Goal: Information Seeking & Learning: Learn about a topic

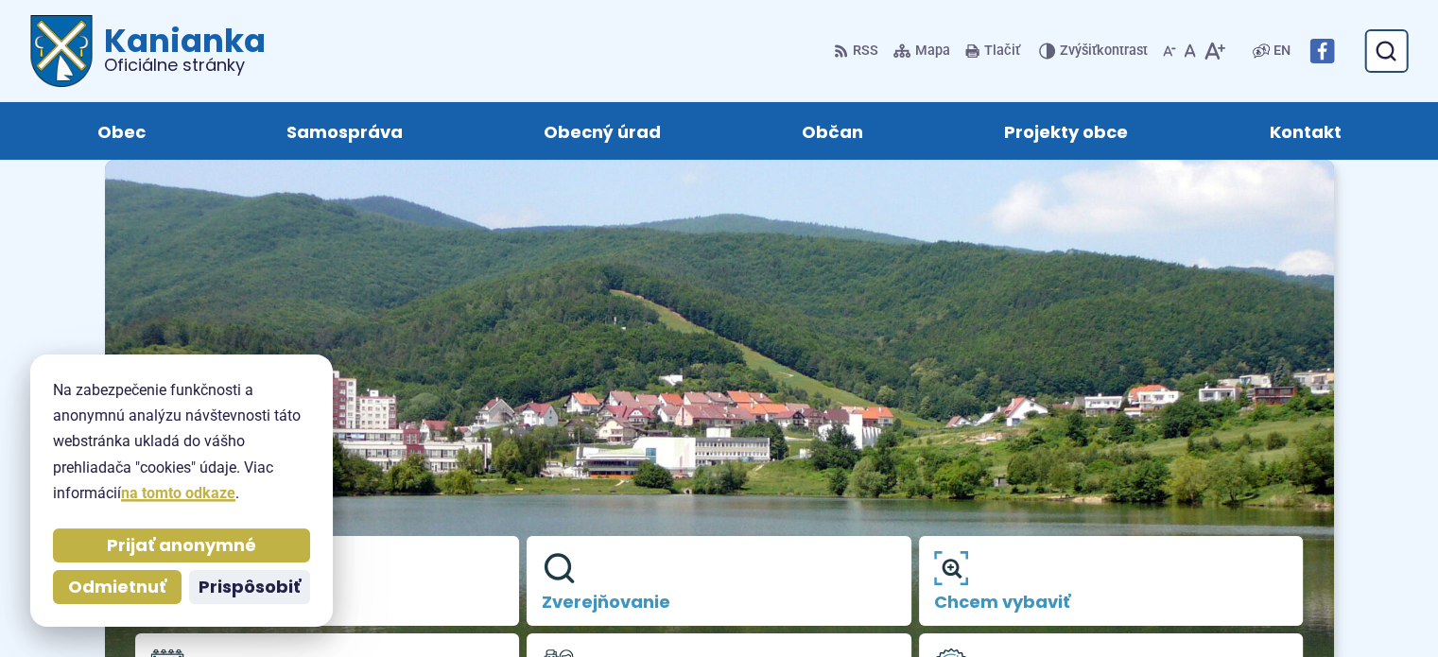
click at [268, 551] on div "Prijať anonymné Odmietnuť Prispôsobiť" at bounding box center [181, 566] width 265 height 83
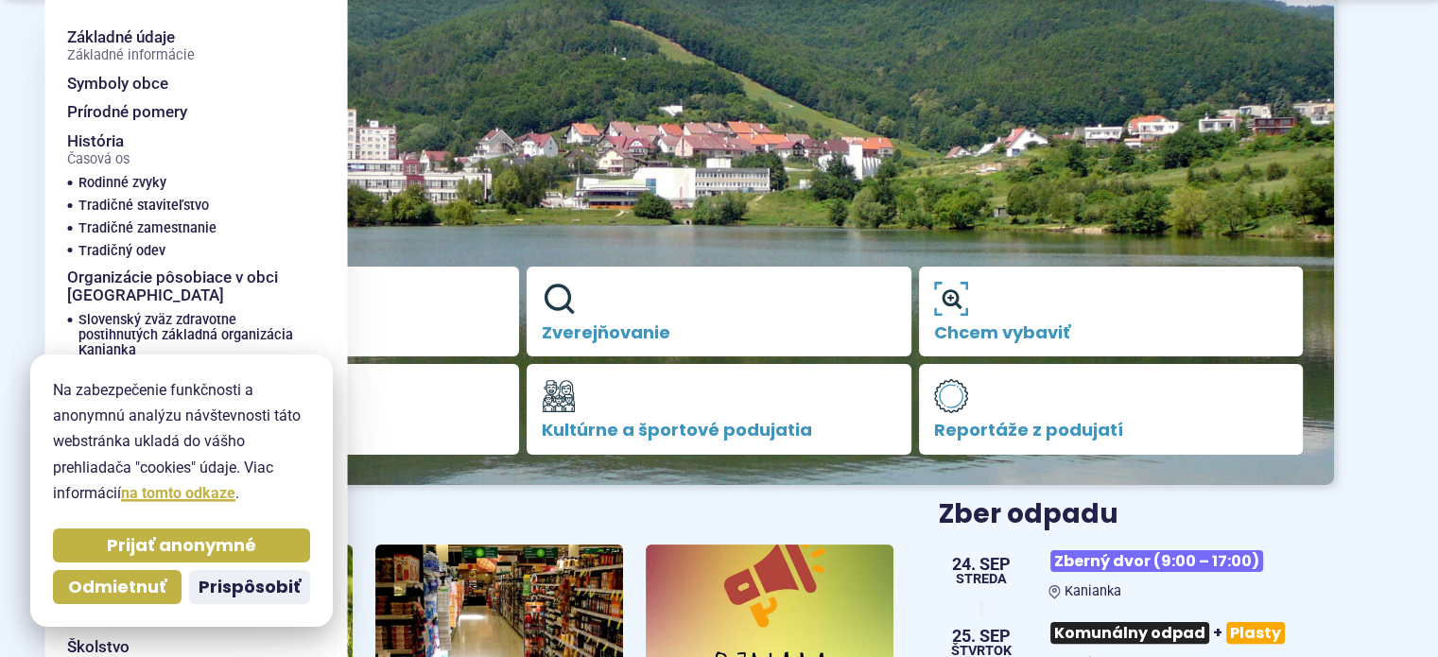
scroll to position [284, 0]
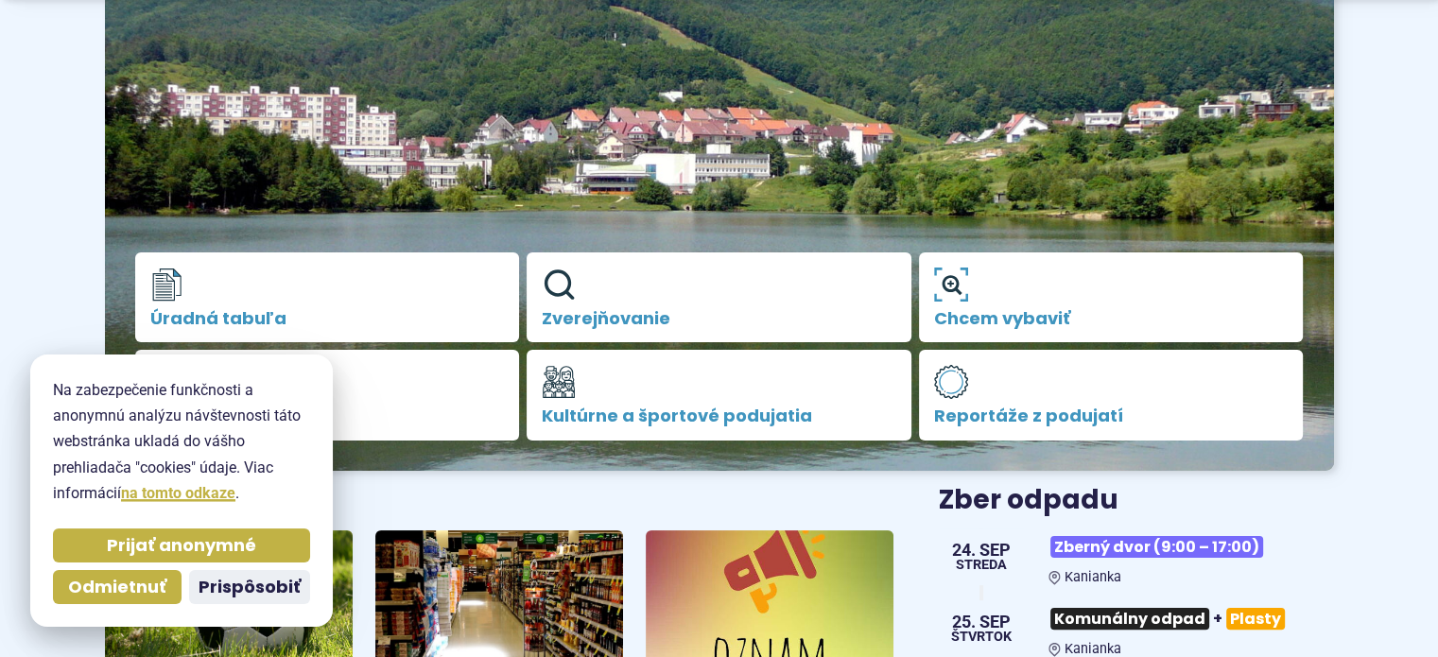
drag, startPoint x: 268, startPoint y: 577, endPoint x: 206, endPoint y: 437, distance: 153.2
click at [268, 577] on span "Prispôsobiť" at bounding box center [250, 588] width 102 height 22
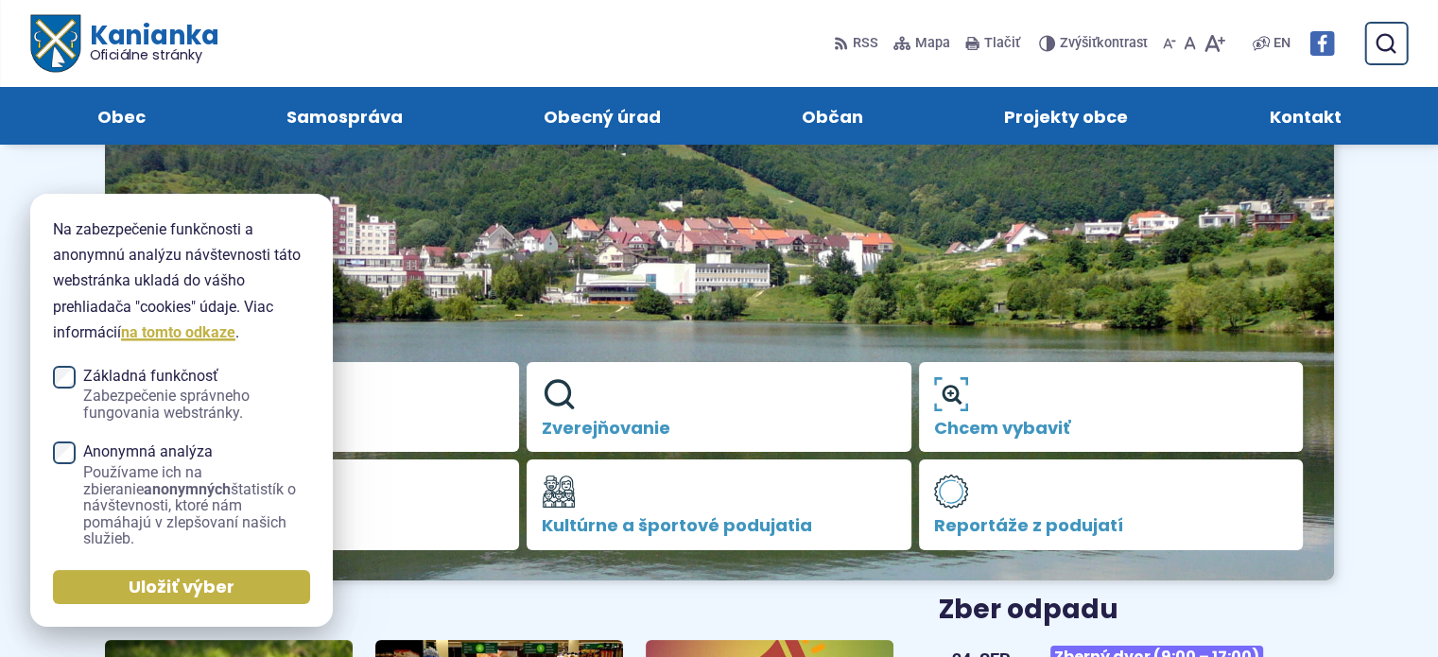
scroll to position [95, 0]
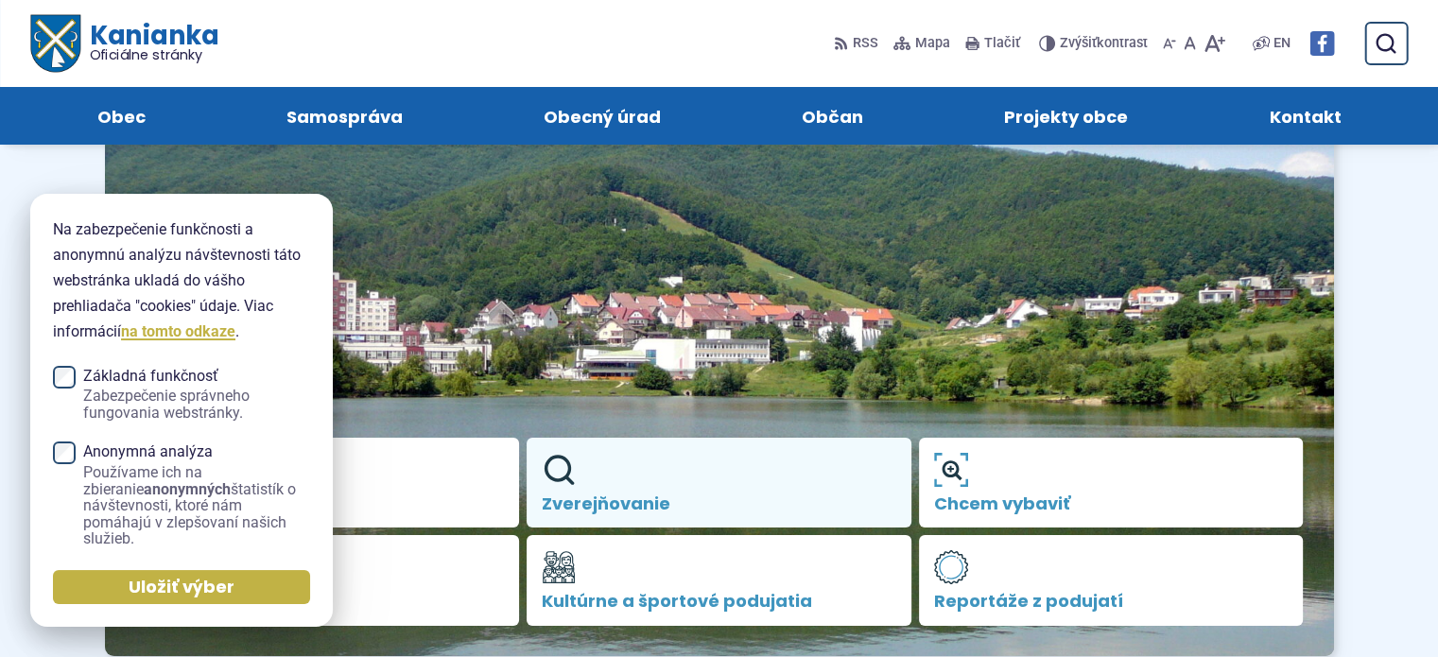
drag, startPoint x: 204, startPoint y: 578, endPoint x: 527, endPoint y: 460, distance: 343.0
click at [204, 577] on span "Uložiť výber" at bounding box center [182, 588] width 106 height 22
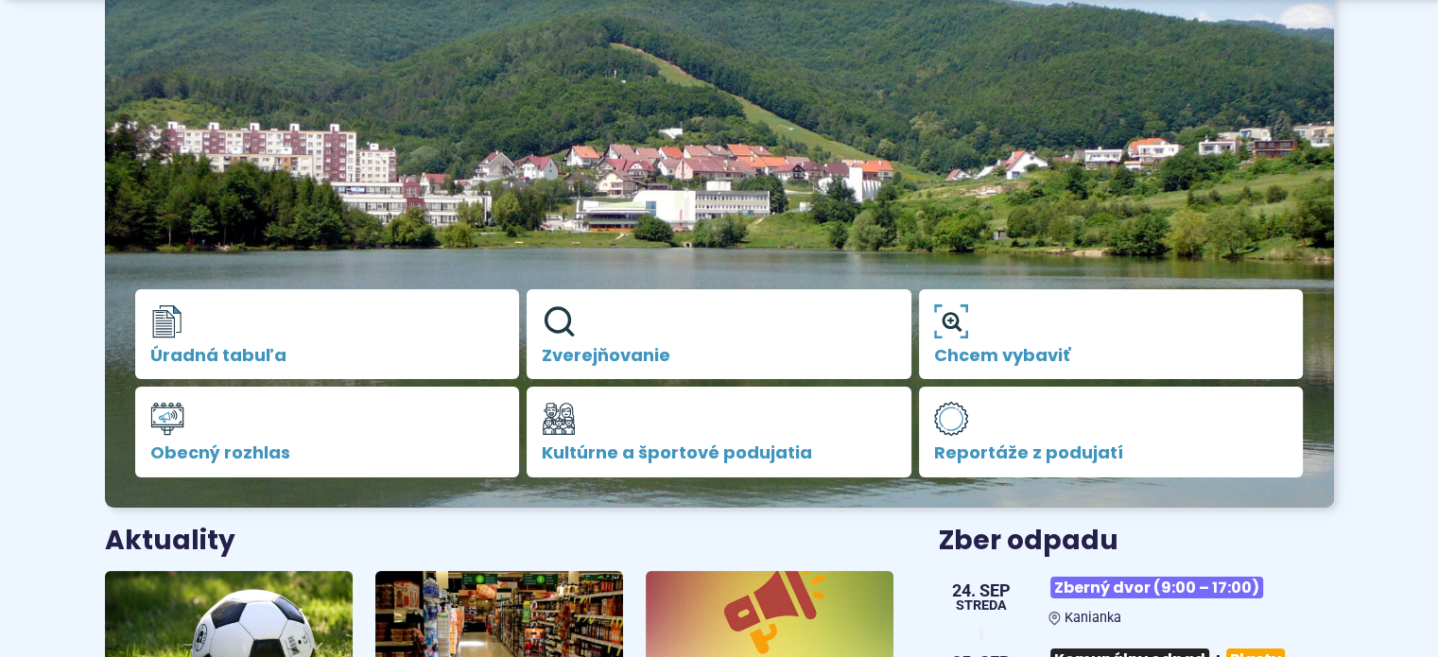
scroll to position [284, 0]
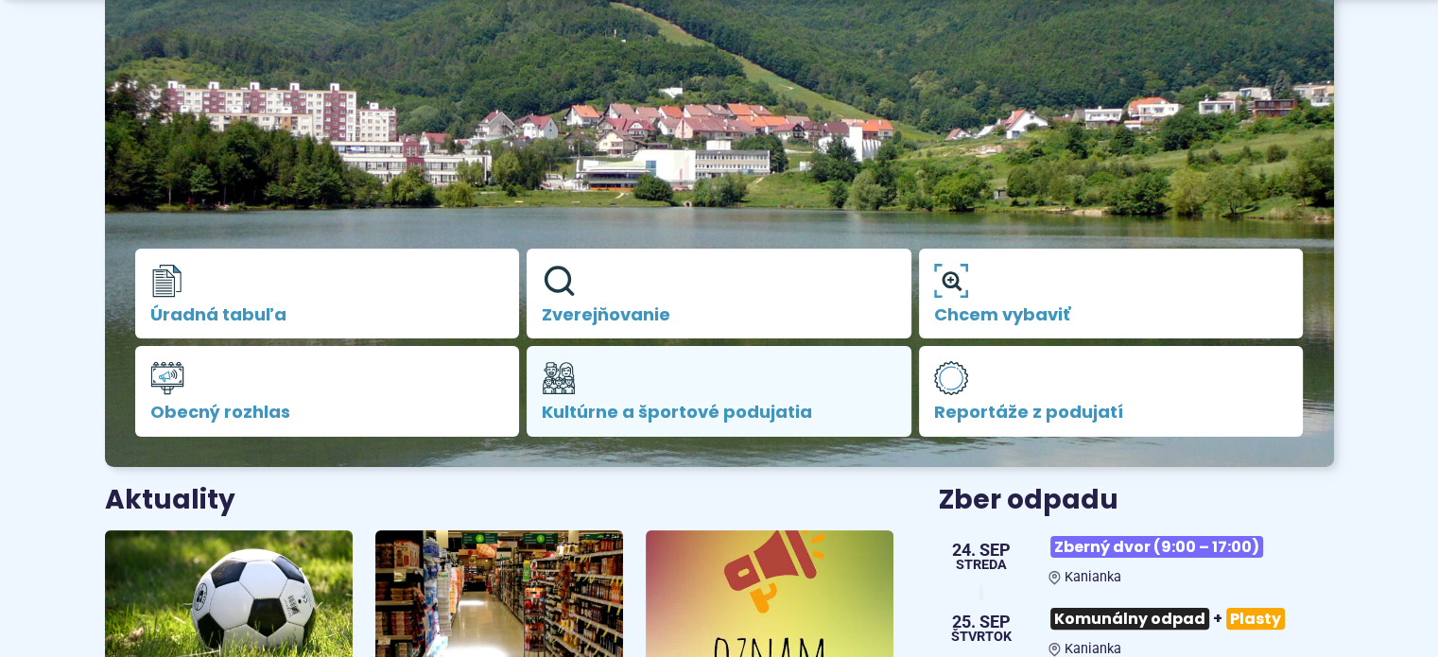
click at [673, 390] on link "Kultúrne a športové podujatia" at bounding box center [719, 391] width 385 height 91
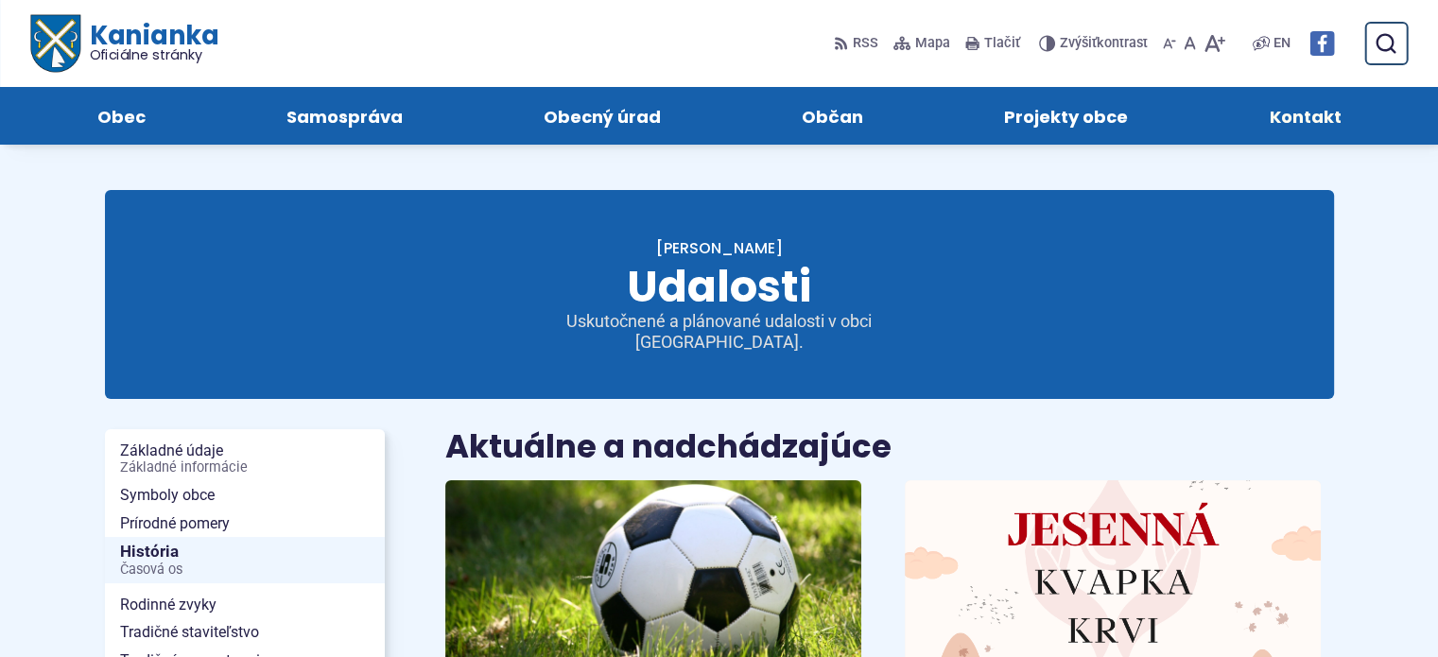
click at [1319, 108] on span "Kontakt" at bounding box center [1305, 116] width 72 height 58
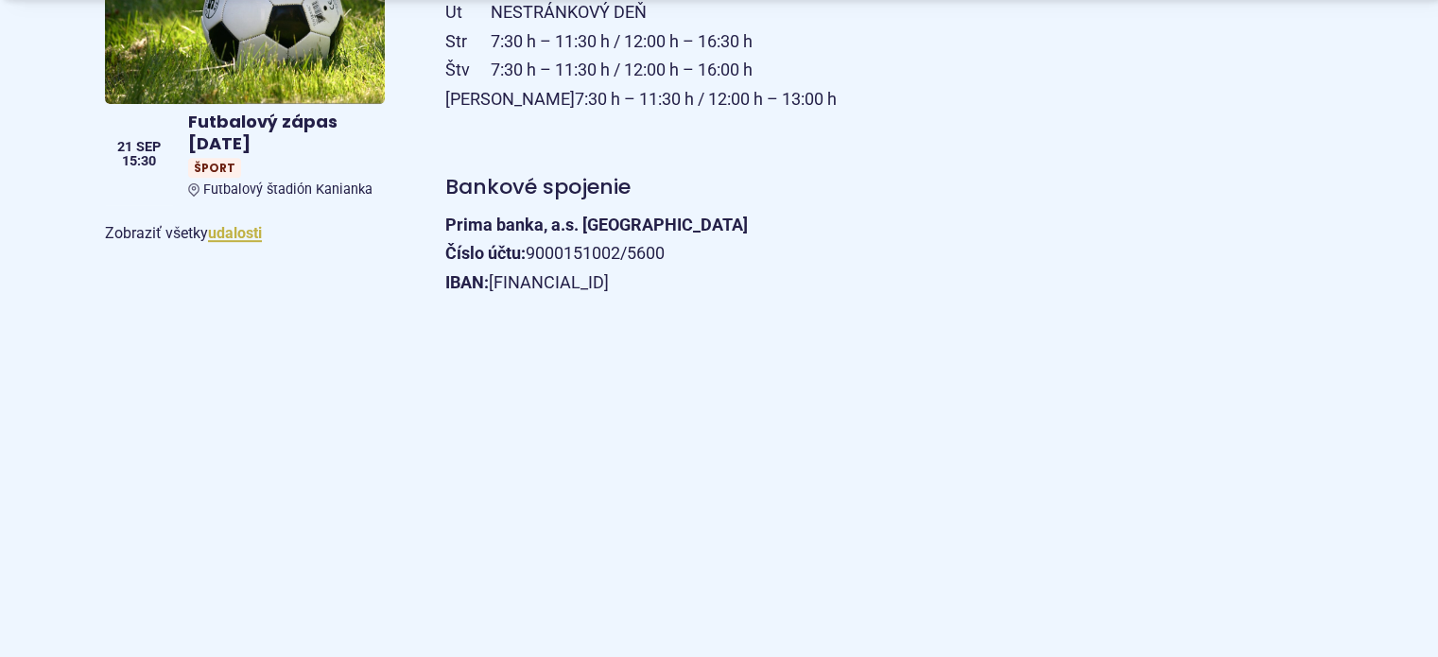
scroll to position [1040, 0]
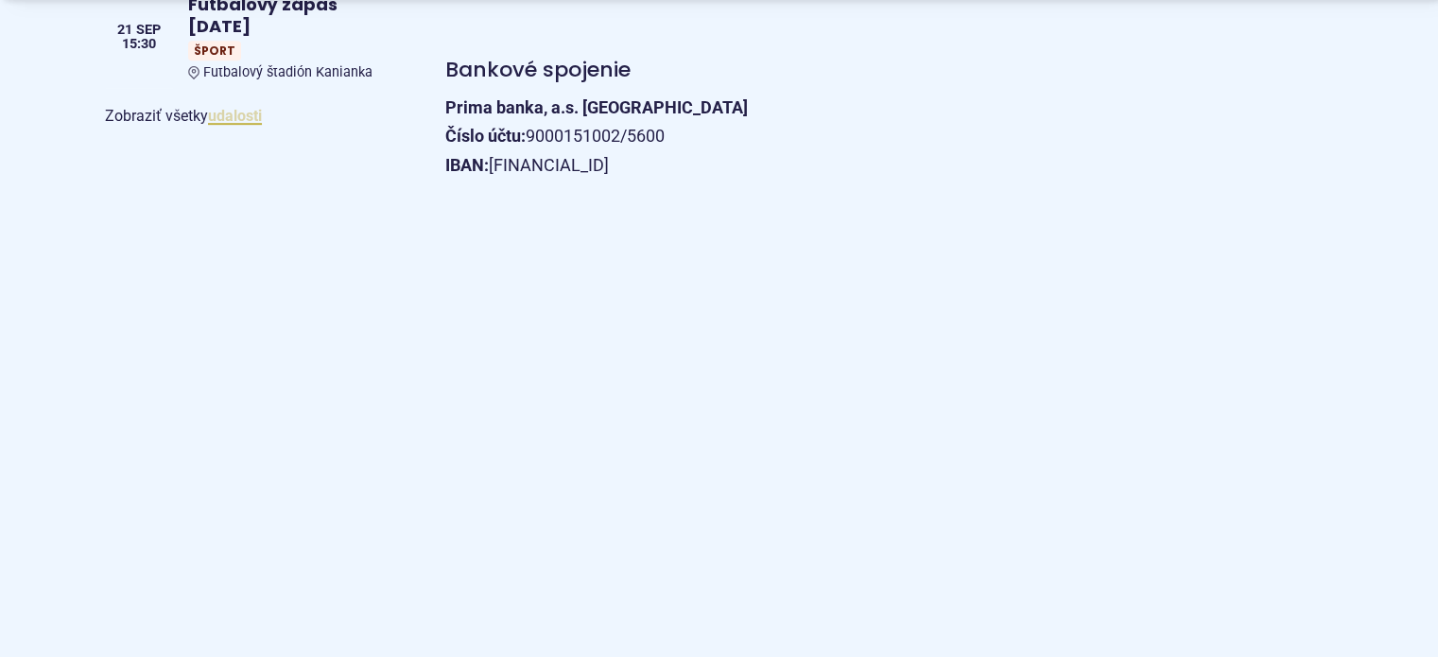
click at [237, 119] on link "udalosti" at bounding box center [235, 116] width 54 height 18
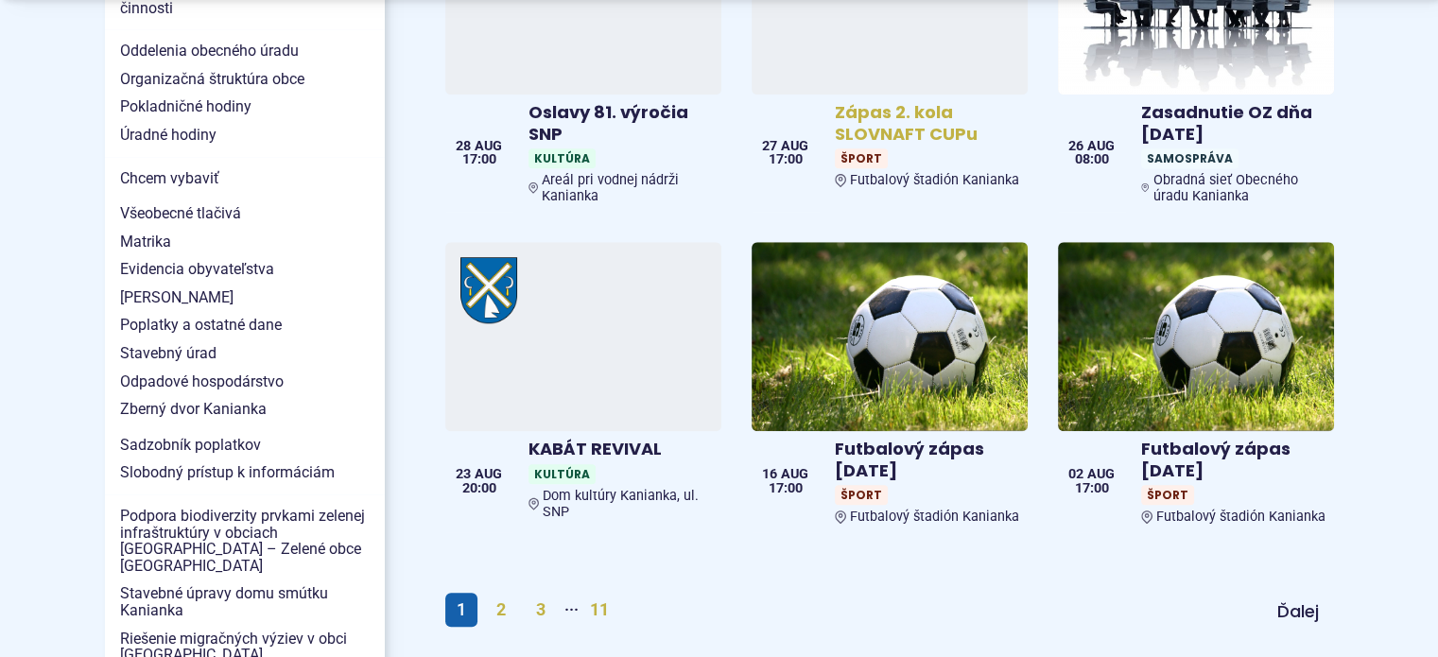
scroll to position [1891, 0]
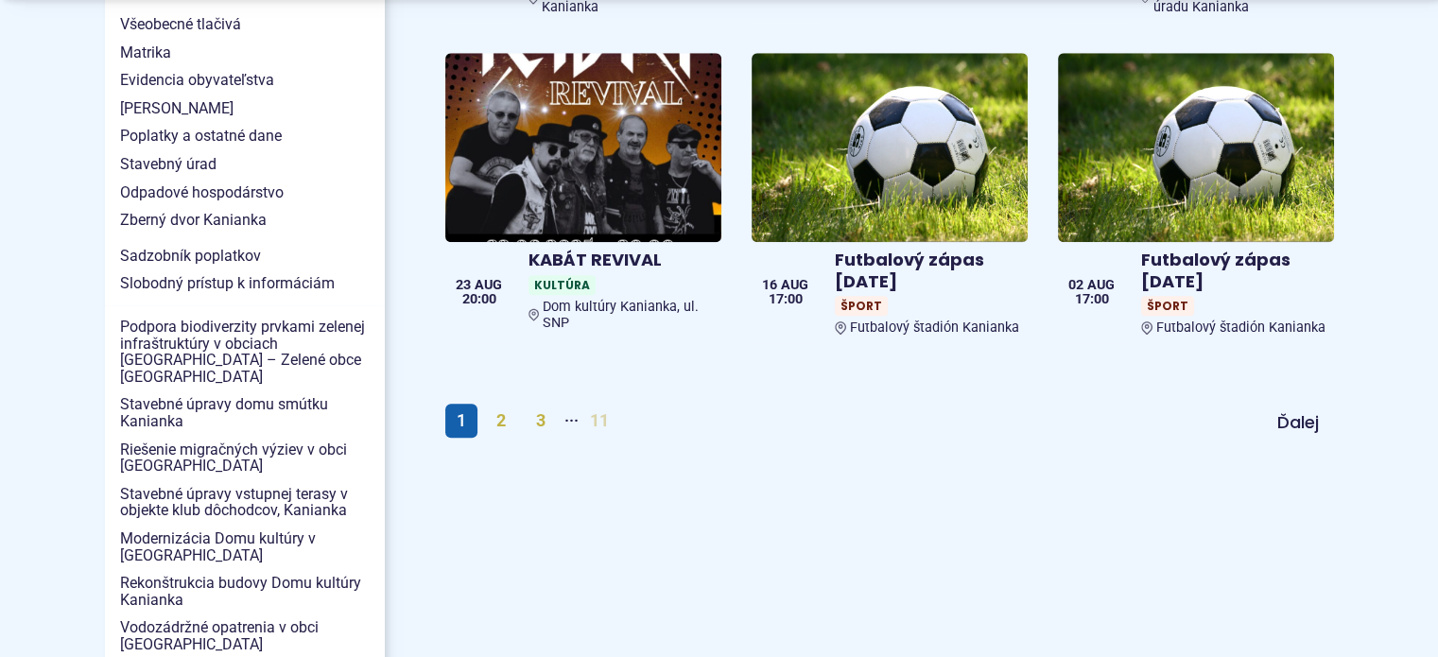
click at [604, 404] on link "11" at bounding box center [600, 421] width 42 height 34
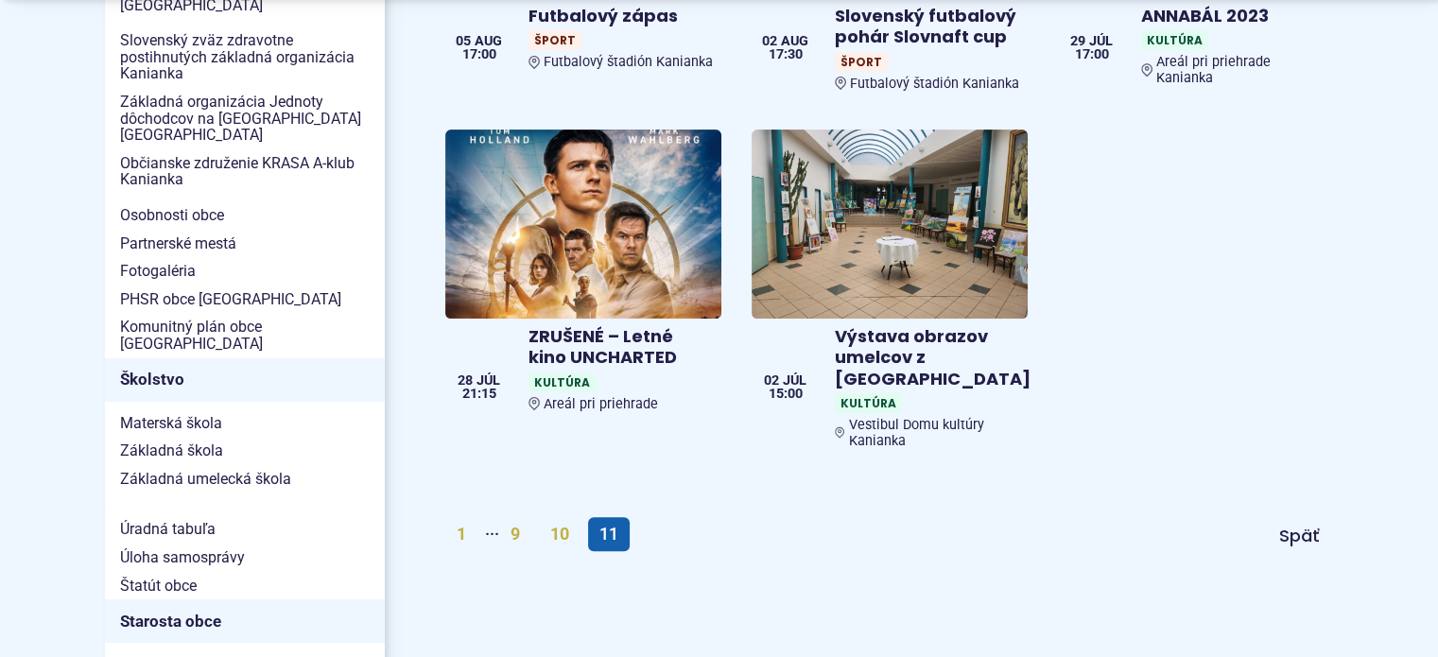
scroll to position [756, 0]
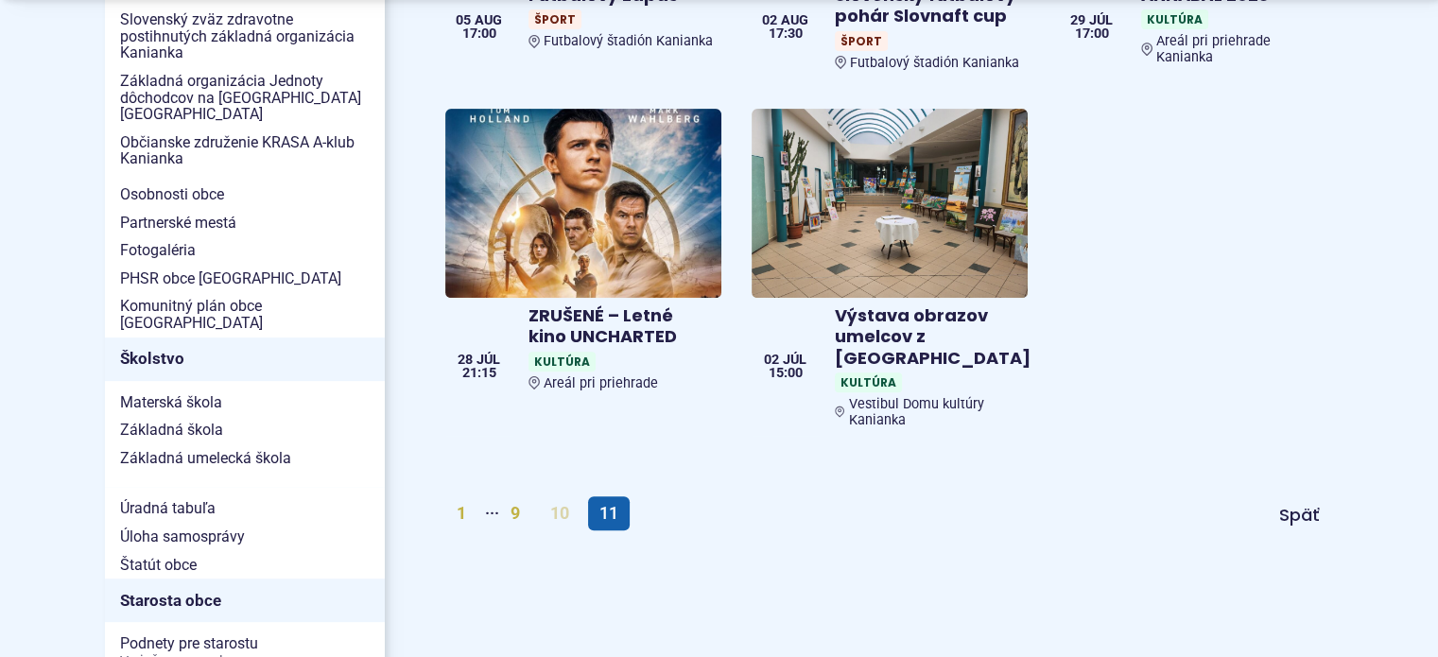
click at [560, 496] on link "10" at bounding box center [560, 513] width 42 height 34
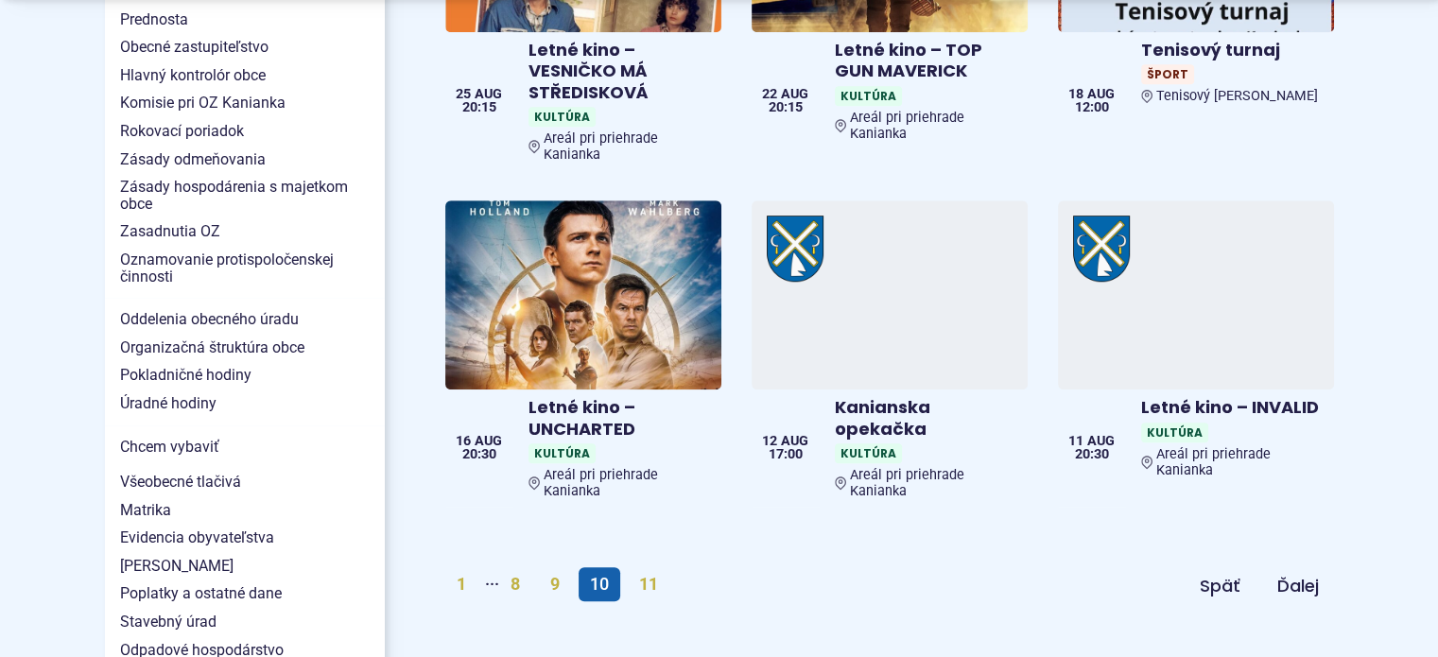
scroll to position [1607, 0]
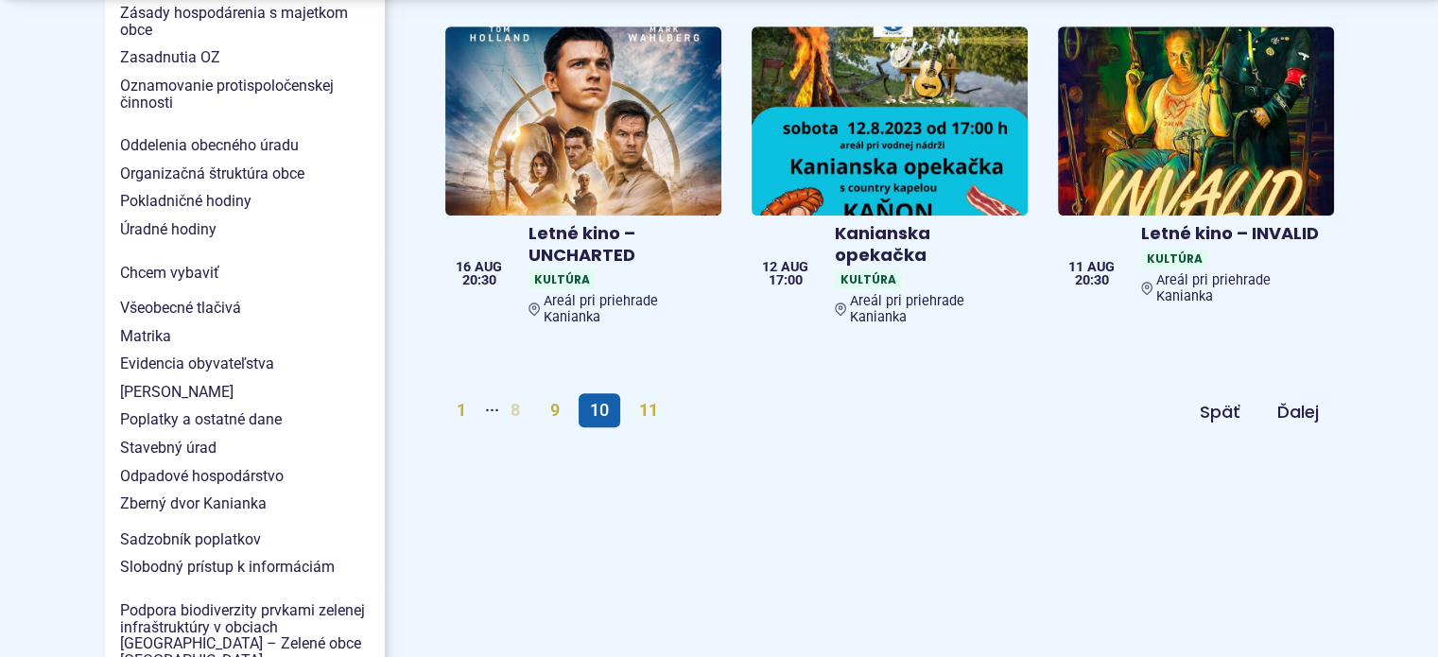
click at [518, 393] on link "8" at bounding box center [515, 410] width 32 height 34
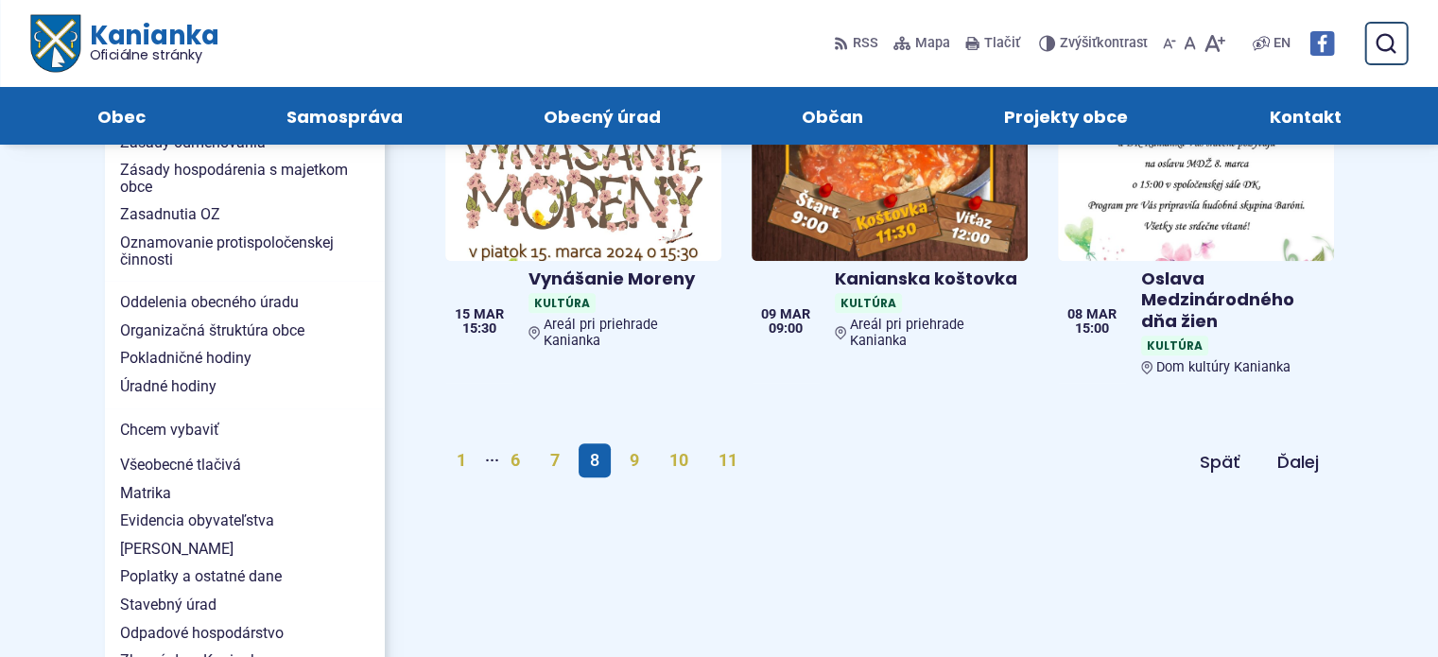
scroll to position [1418, 0]
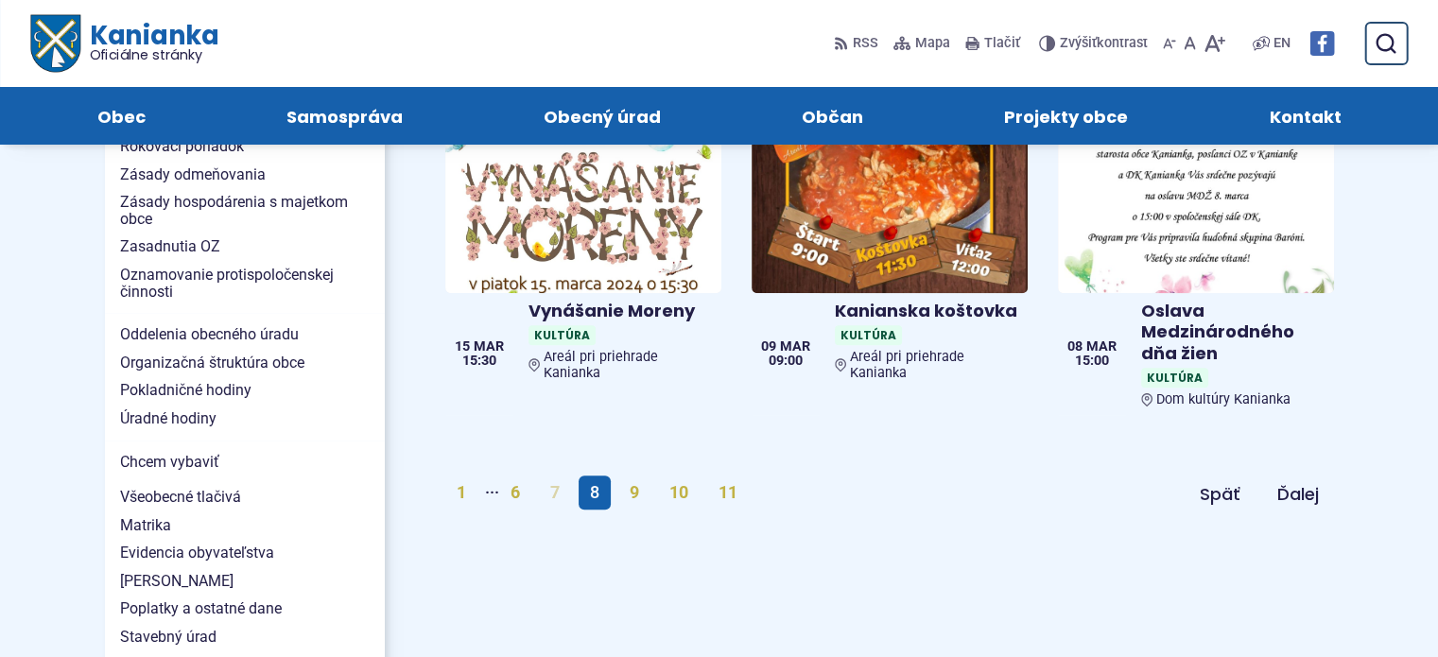
click at [556, 475] on link "7" at bounding box center [555, 492] width 32 height 34
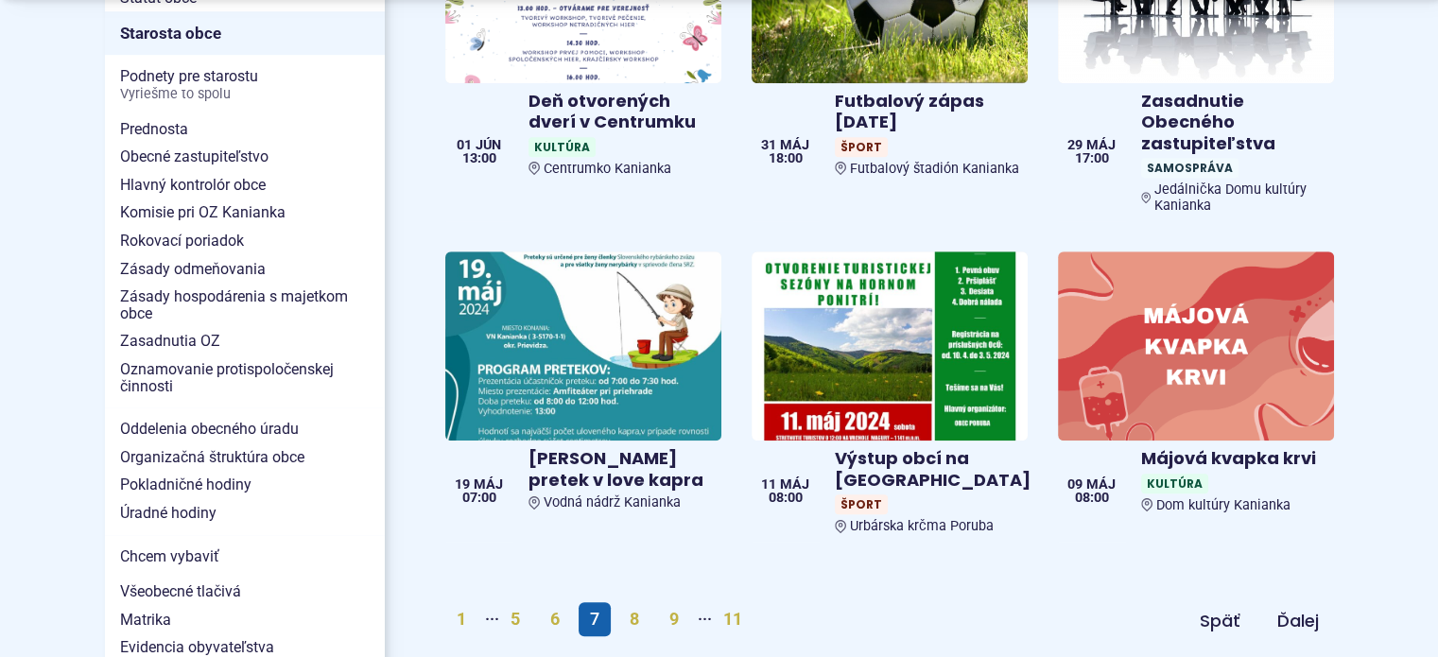
scroll to position [1512, 0]
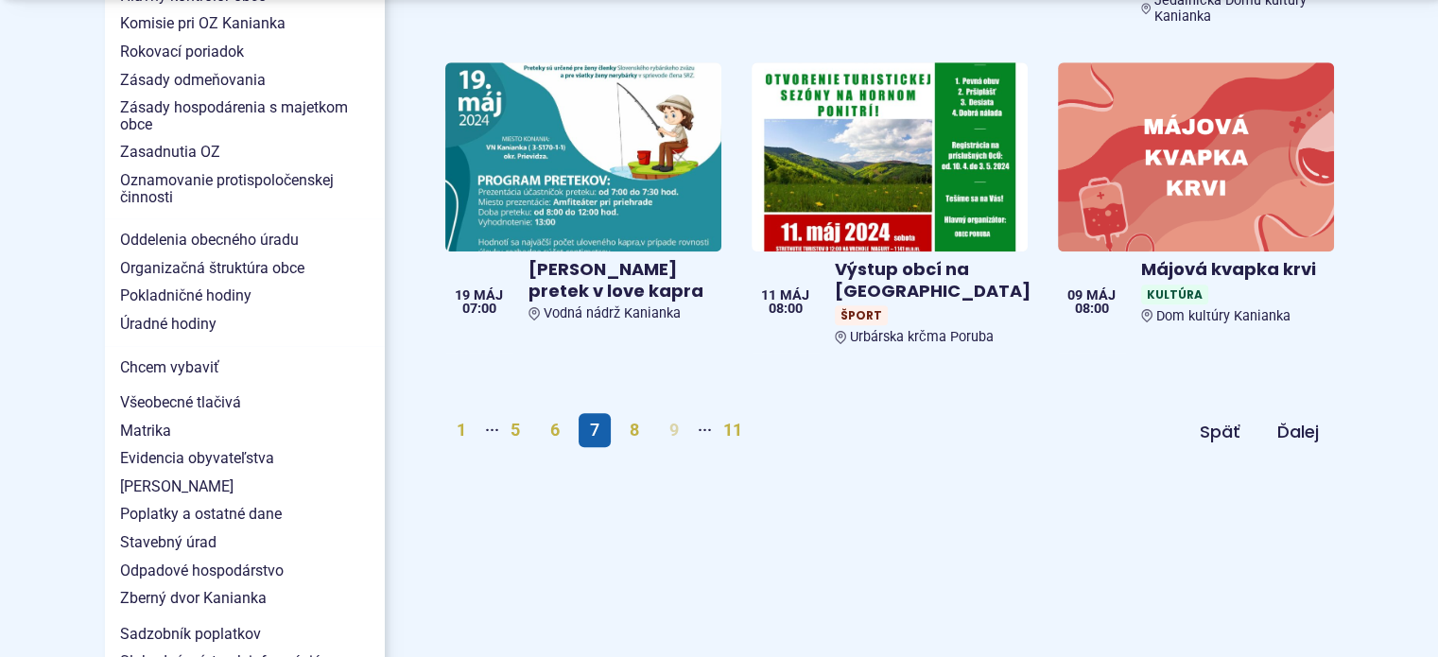
click at [677, 413] on link "9" at bounding box center [674, 430] width 32 height 34
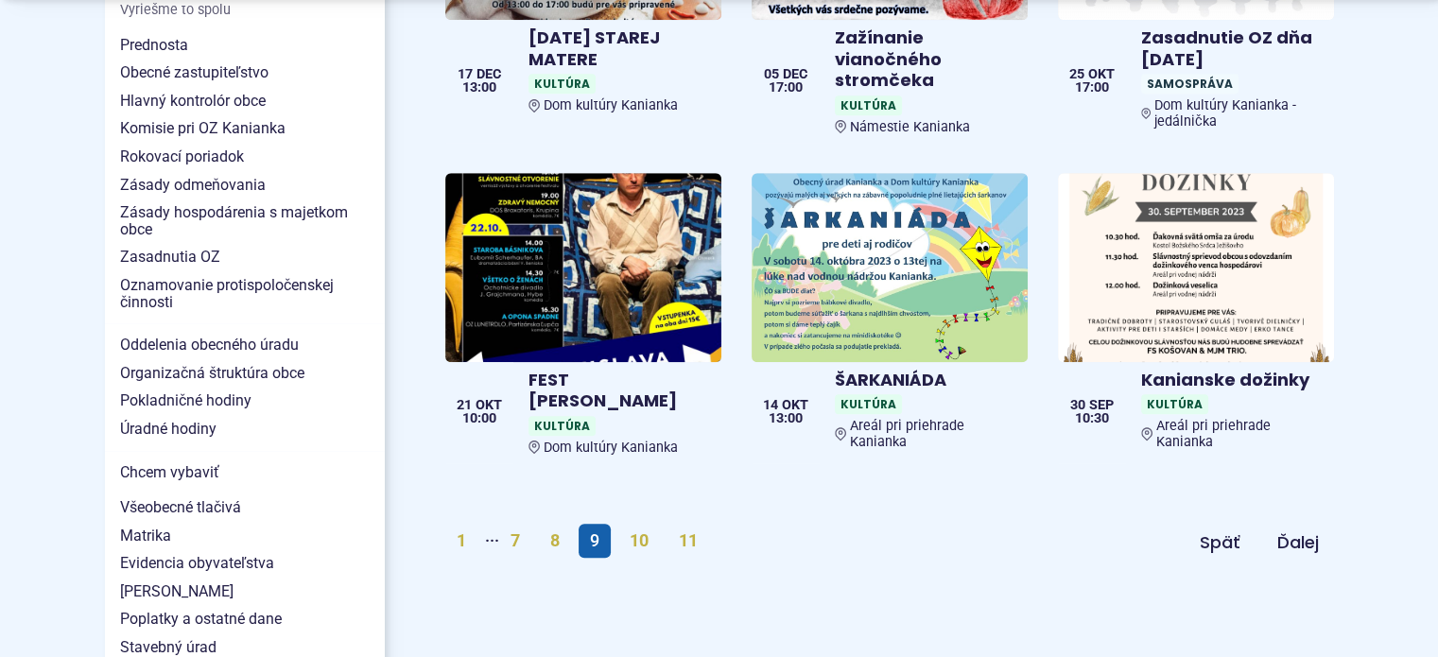
scroll to position [1418, 0]
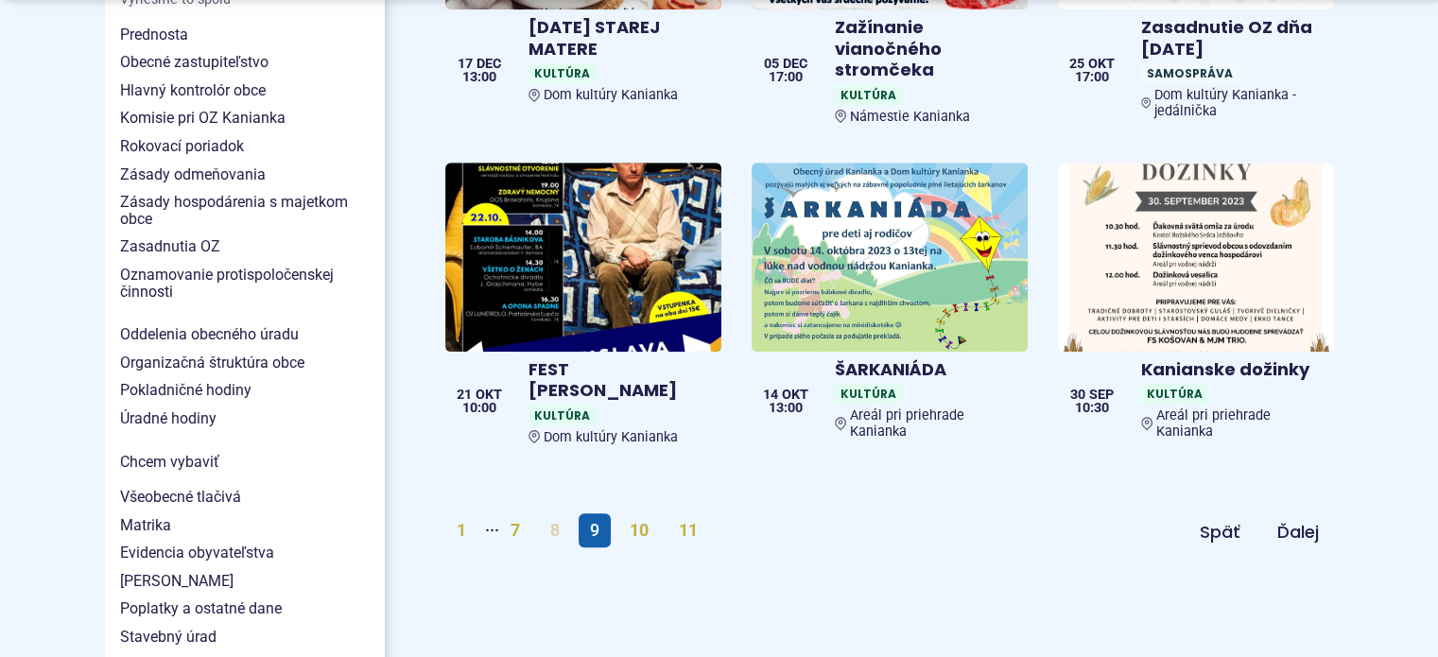
click at [554, 513] on link "8" at bounding box center [555, 530] width 32 height 34
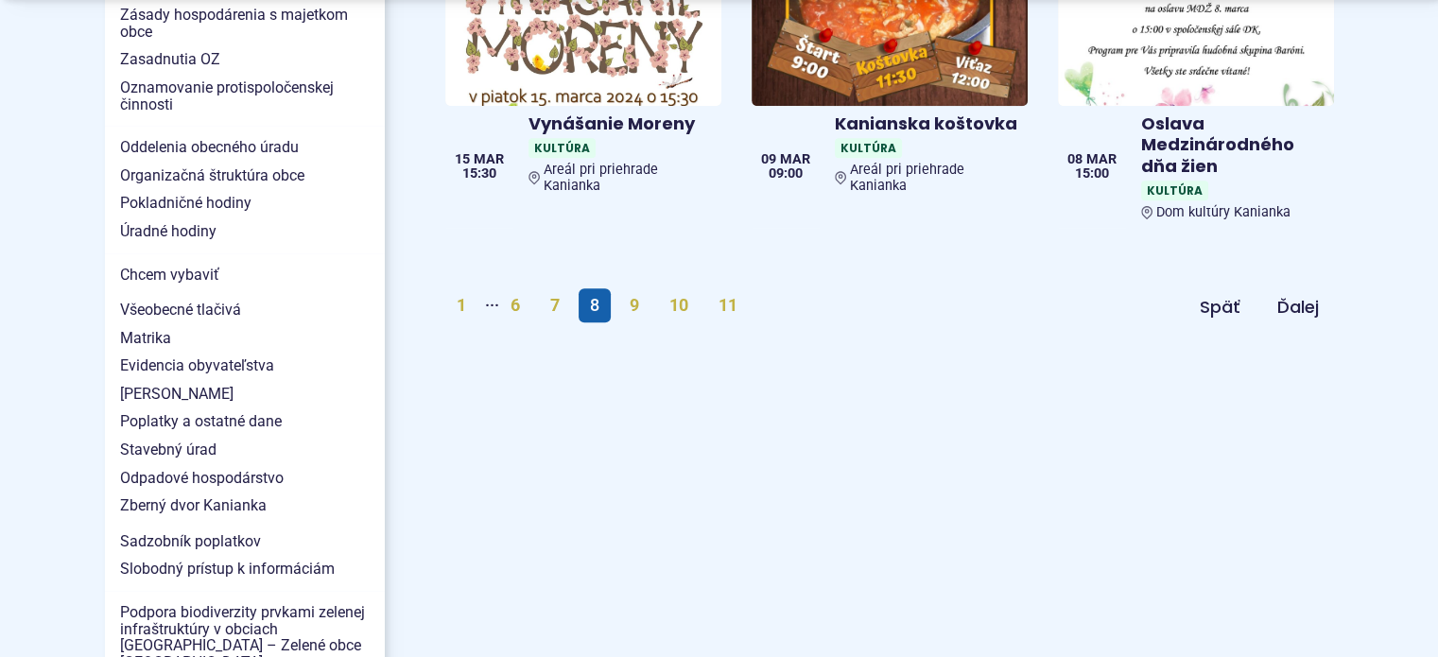
scroll to position [1607, 0]
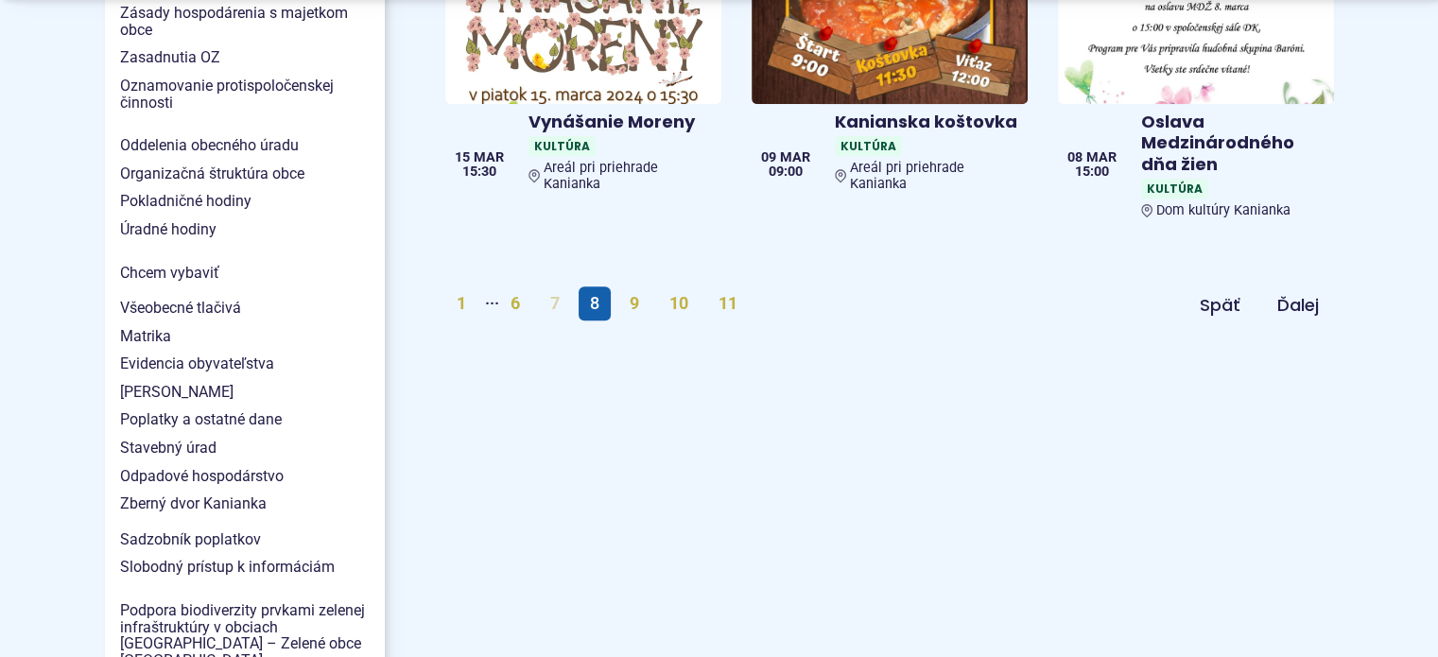
click at [559, 286] on link "7" at bounding box center [555, 303] width 32 height 34
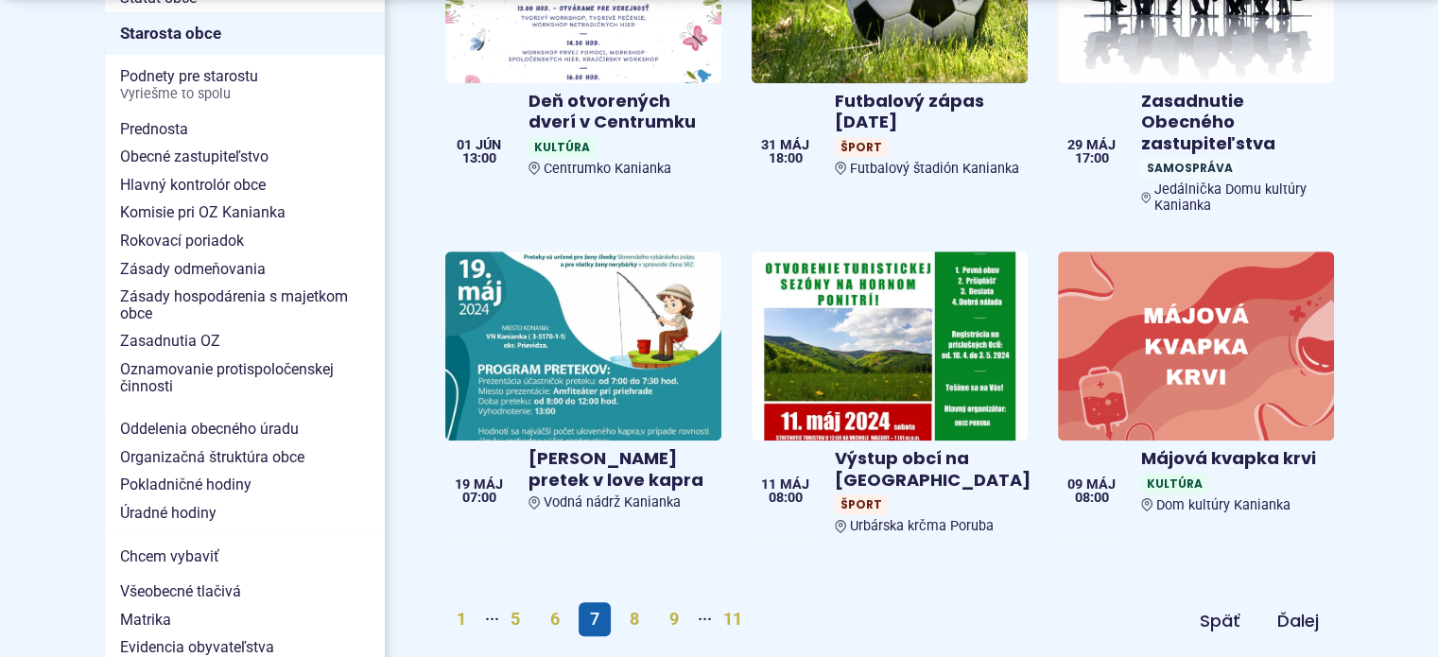
scroll to position [1512, 0]
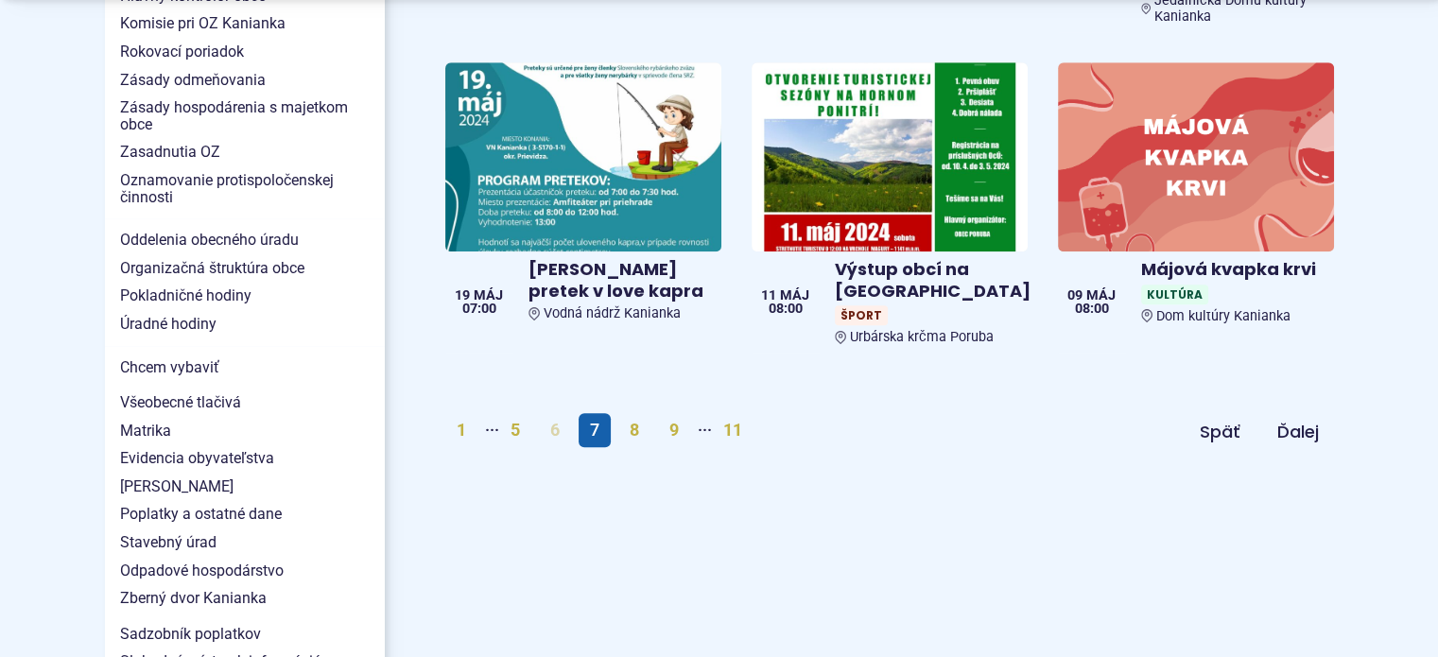
click at [560, 417] on link "6" at bounding box center [555, 430] width 32 height 34
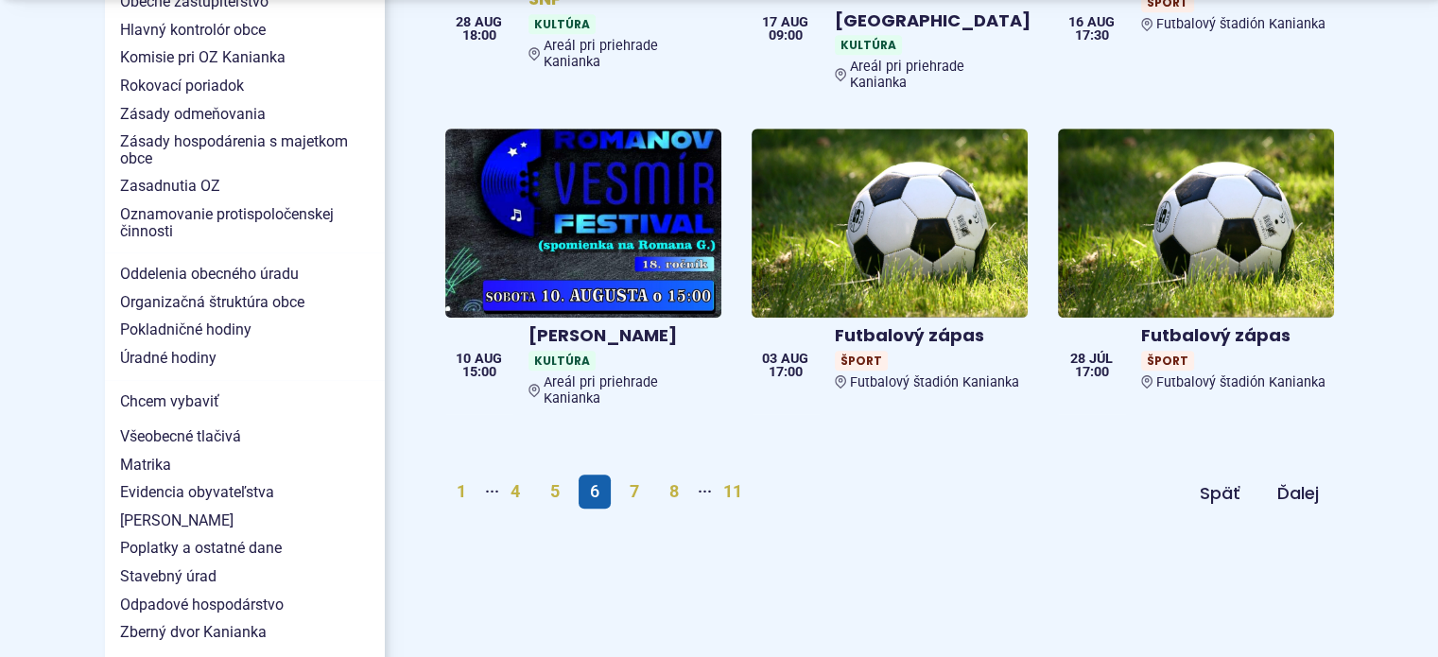
scroll to position [1512, 0]
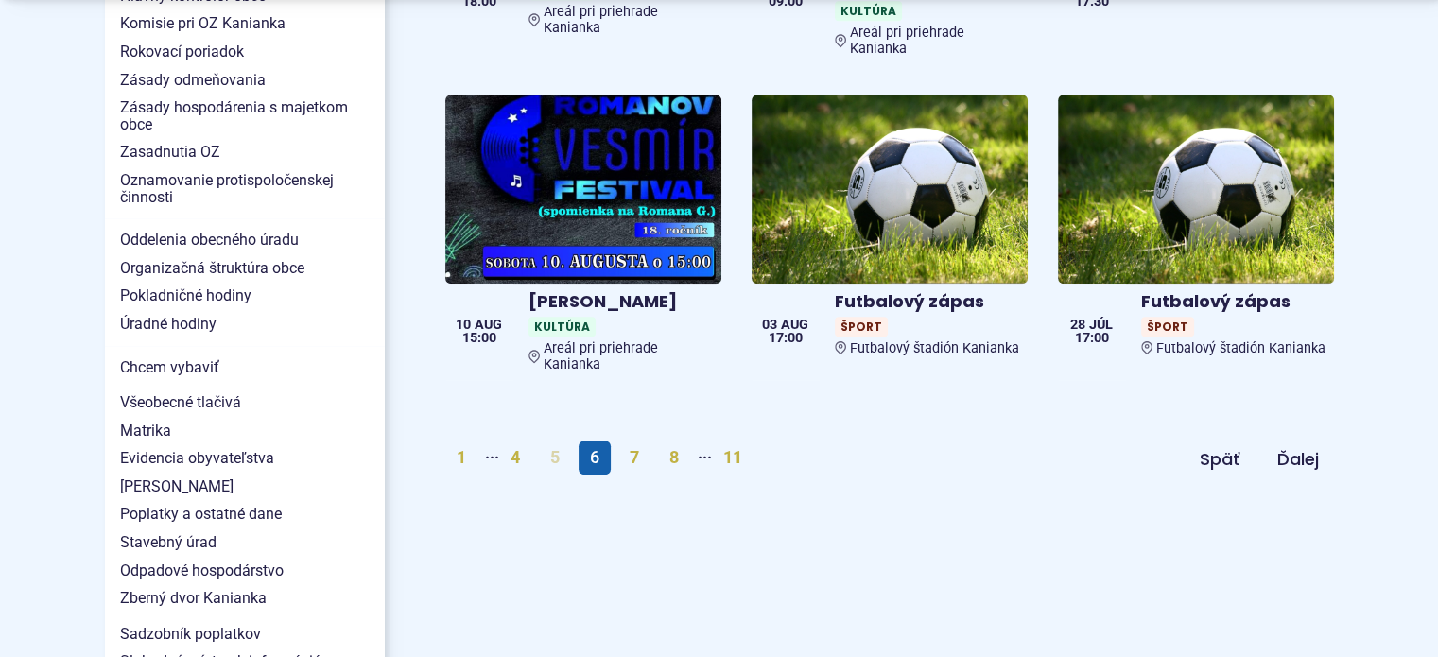
click at [554, 440] on link "5" at bounding box center [555, 457] width 32 height 34
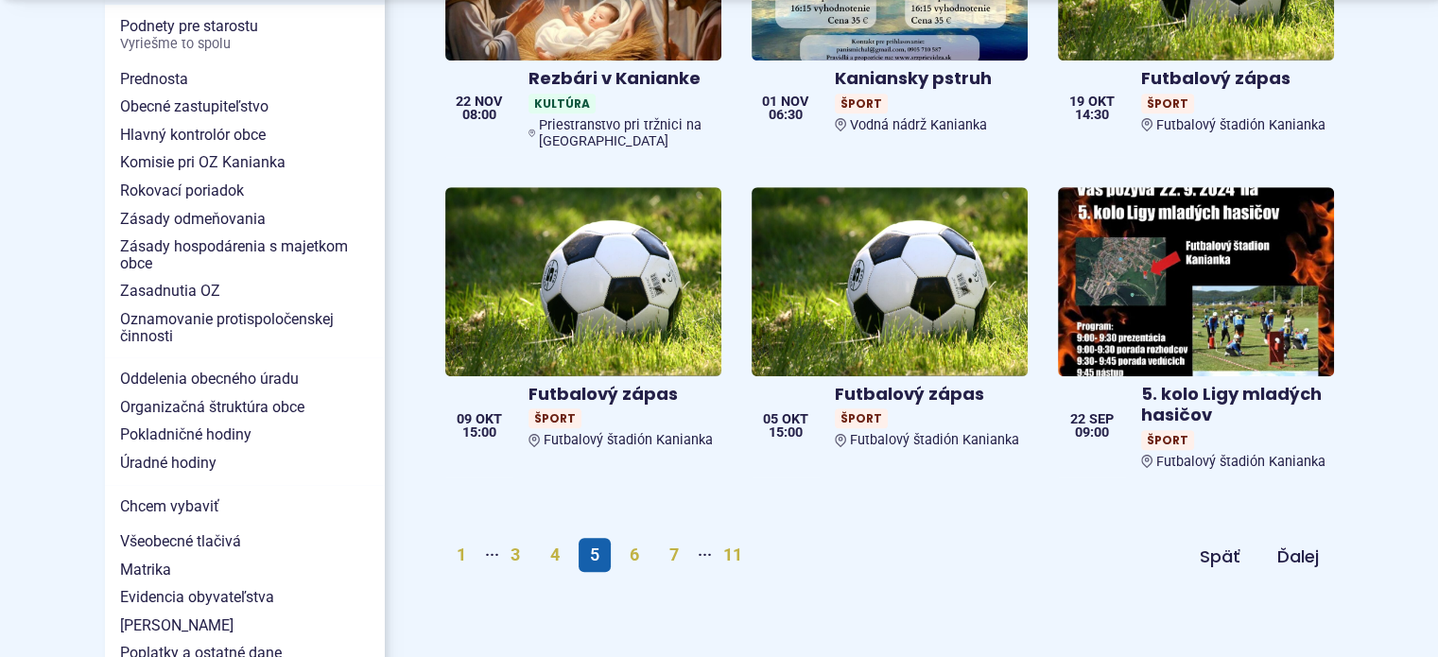
scroll to position [1418, 0]
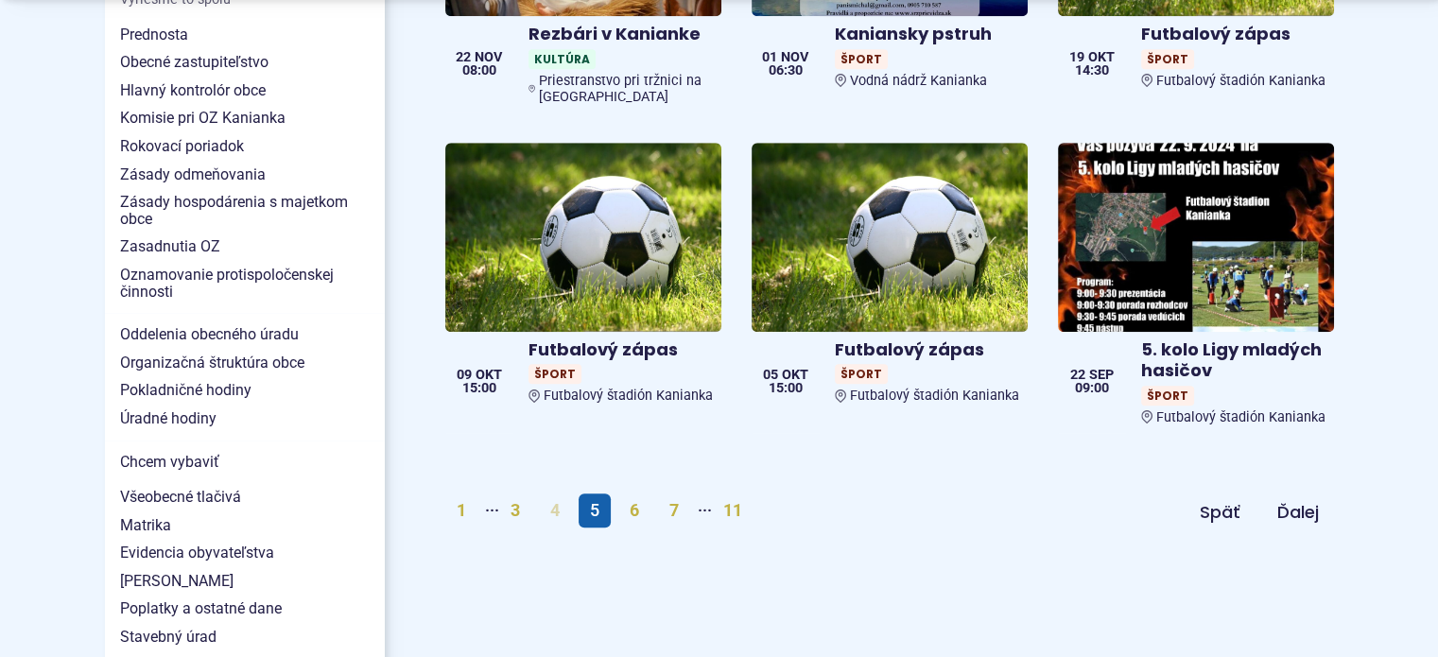
click at [558, 497] on link "4" at bounding box center [555, 510] width 32 height 34
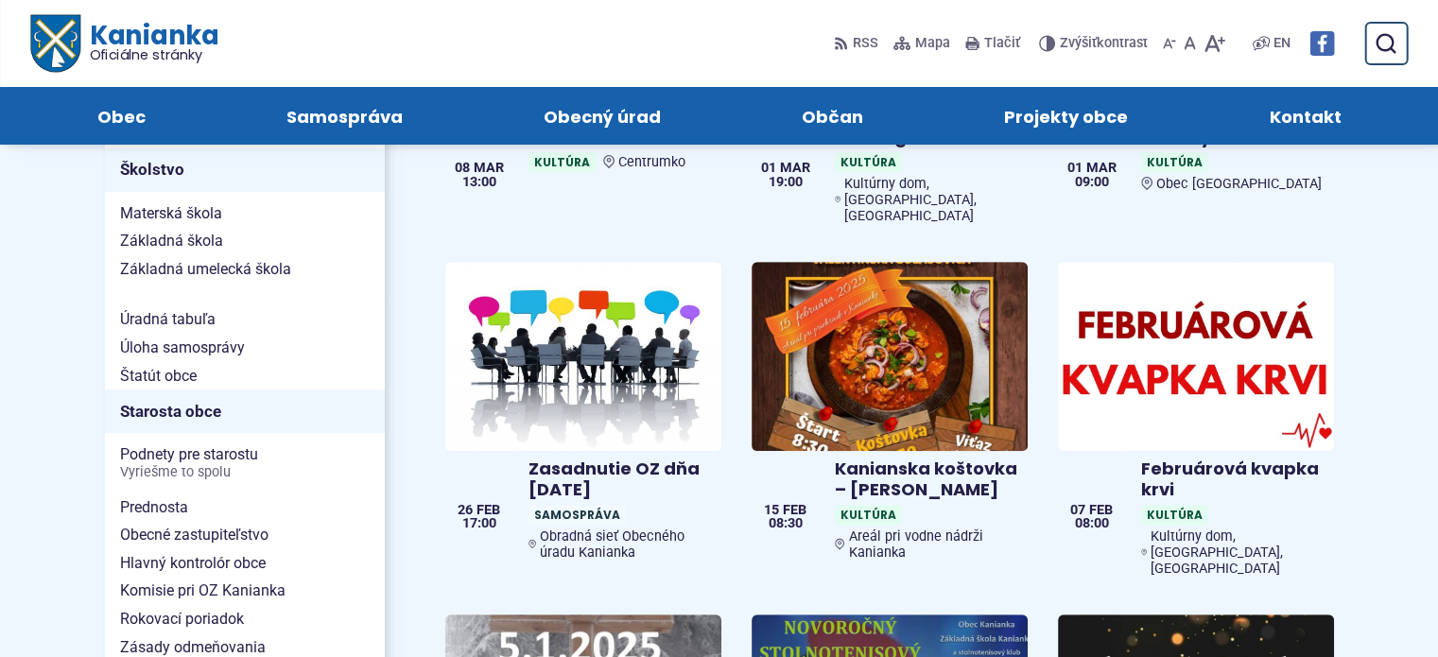
scroll to position [945, 0]
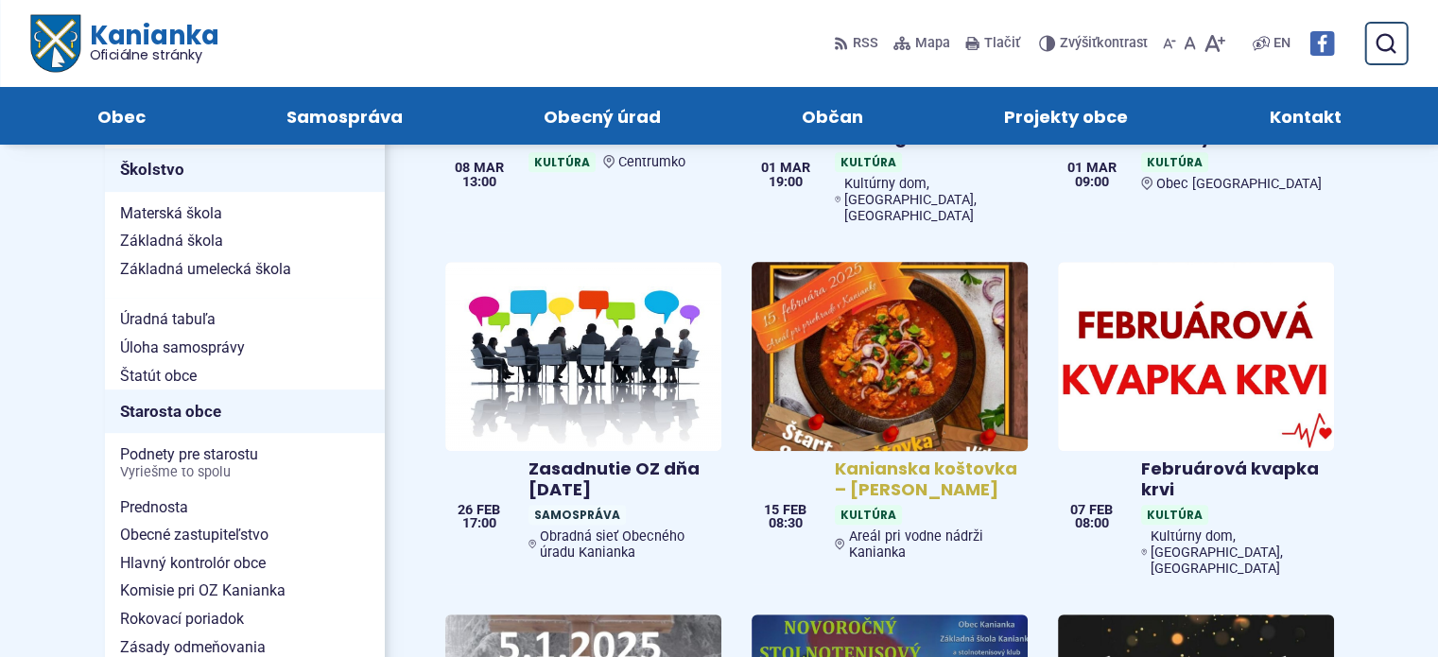
click at [907, 458] on h4 "Kanianska koštovka – [PERSON_NAME]" at bounding box center [927, 479] width 185 height 43
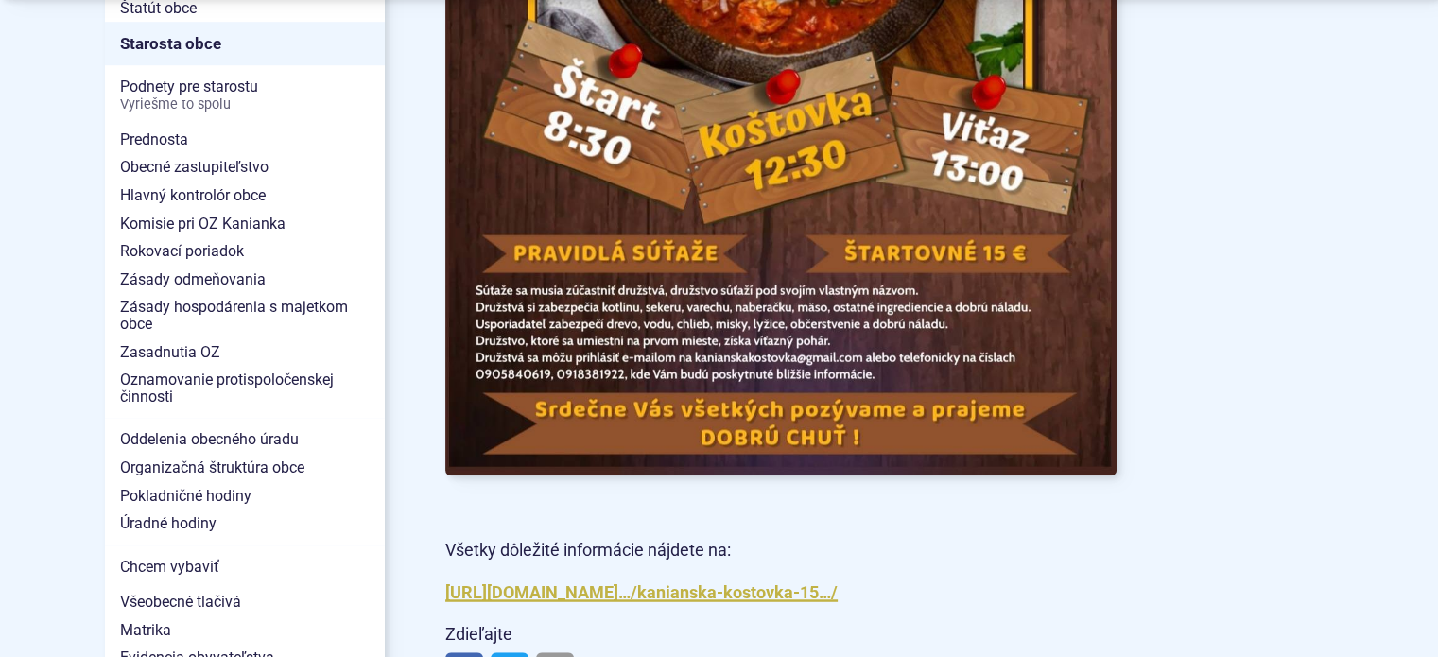
scroll to position [1512, 0]
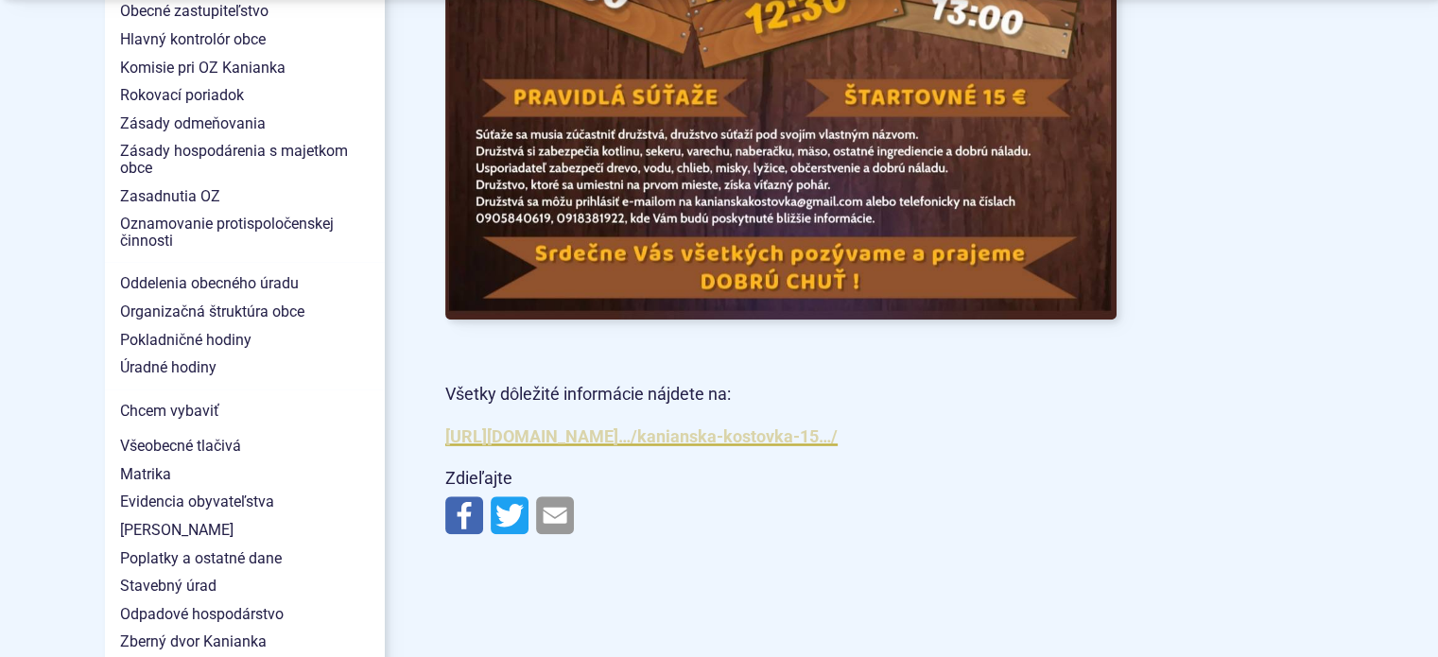
click at [600, 446] on a=AT1MFmZQz-YPaeEZUtMCi4Hp6XZr5SFpwGrbJsdBMz_p80egP67cnUeAum1cvTq3npfiNZbXb4bY2oN5FbQL0MoqJjdMj7AxieIN1-MUwfRHdCxh3I04Sr9ELLct8zJKSjI7RfEMV2jx0uFFBCQ7sfzNQ3UgQguojrmGONBTroZJ_KpQzBVx5jTgXDOYKQMnYq4WdABsKHLzKFtTRF97armmXlM"] "[URL][DOMAIN_NAME]…/kanianska-kostovka-15…/" at bounding box center [641, 436] width 392 height 20
